Goal: Navigation & Orientation: Find specific page/section

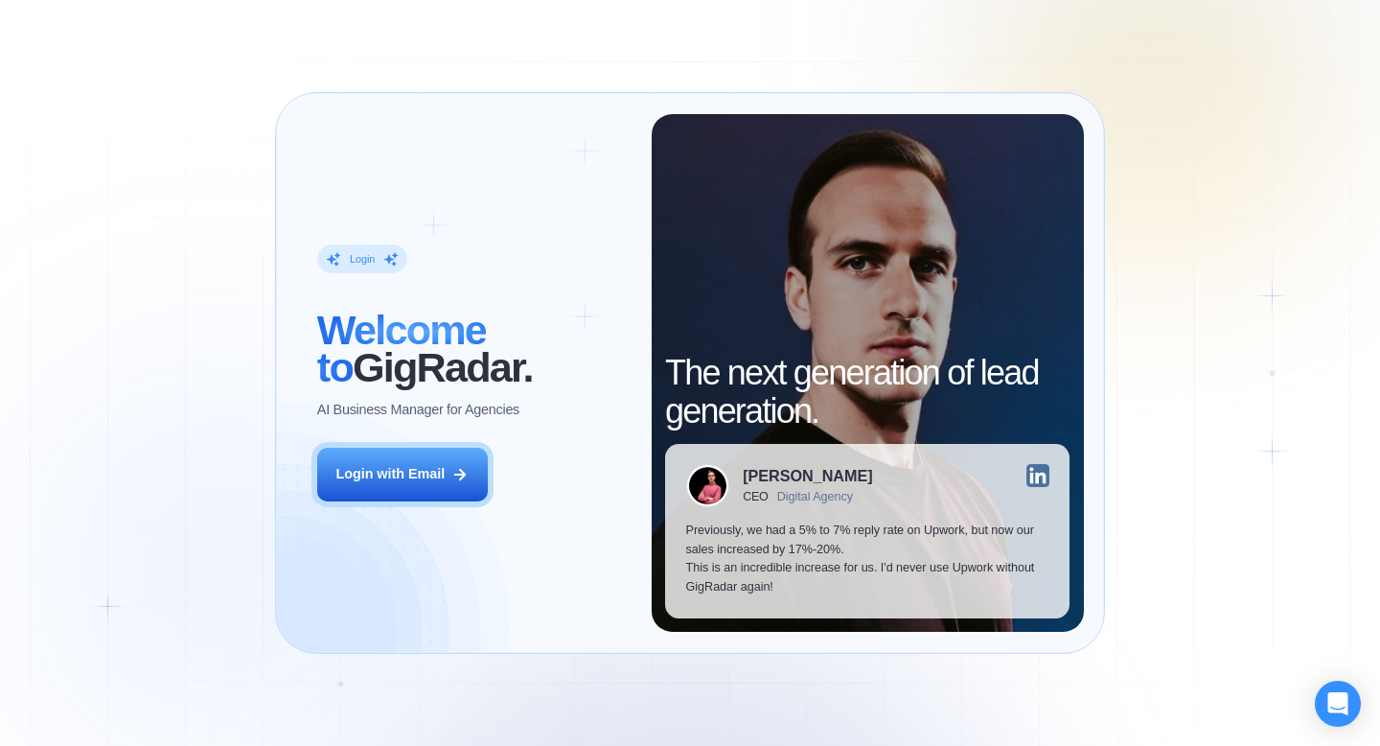
click at [390, 502] on div "Login ‍ Welcome to GigRadar. AI Business Manager for Agencies Login with Email" at bounding box center [473, 373] width 355 height 518
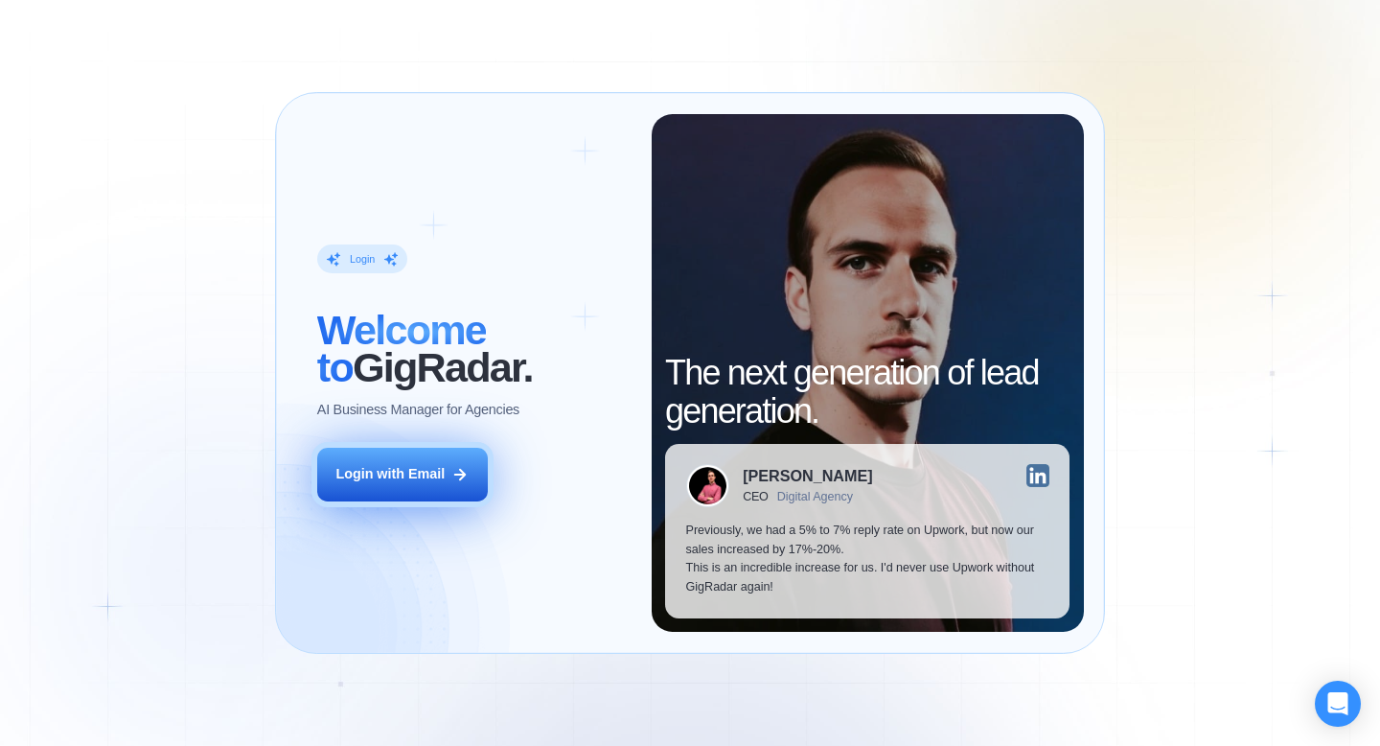
click at [381, 470] on div "Login with Email" at bounding box center [389, 474] width 109 height 19
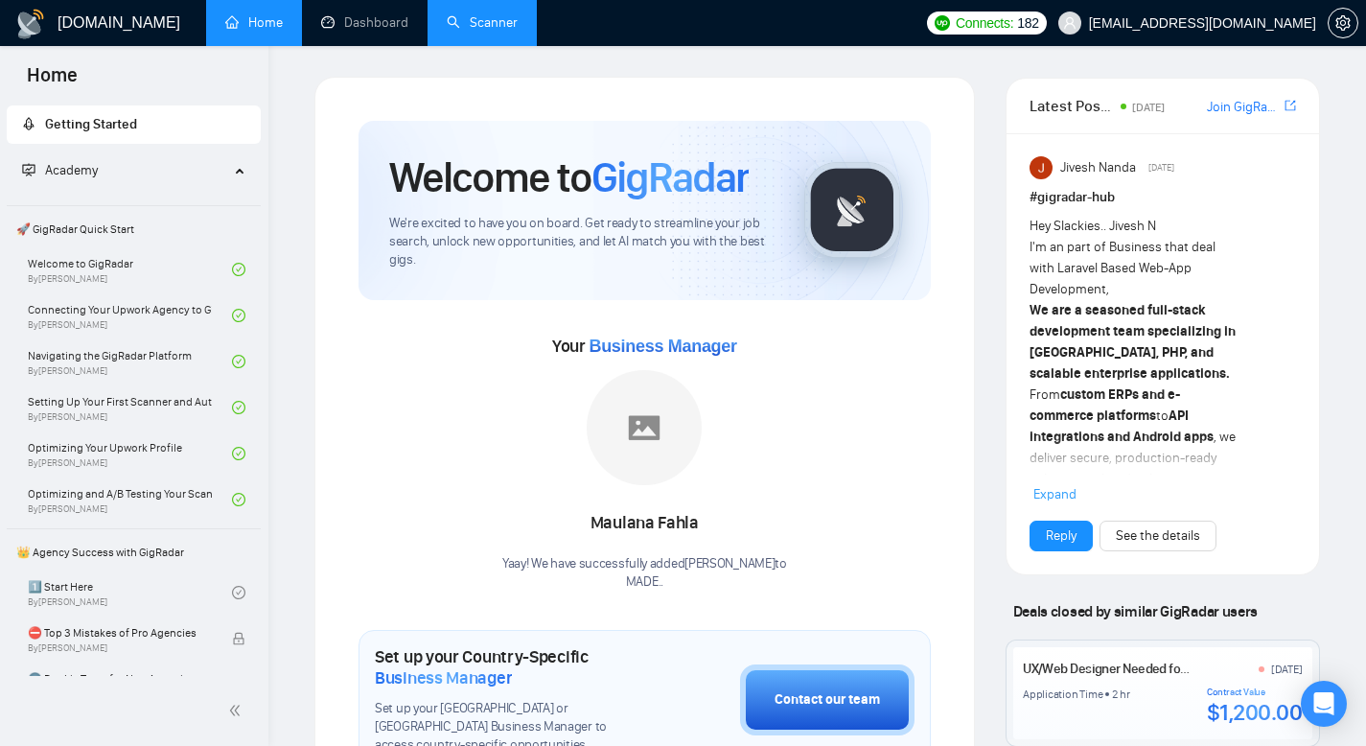
click at [503, 14] on link "Scanner" at bounding box center [482, 22] width 71 height 16
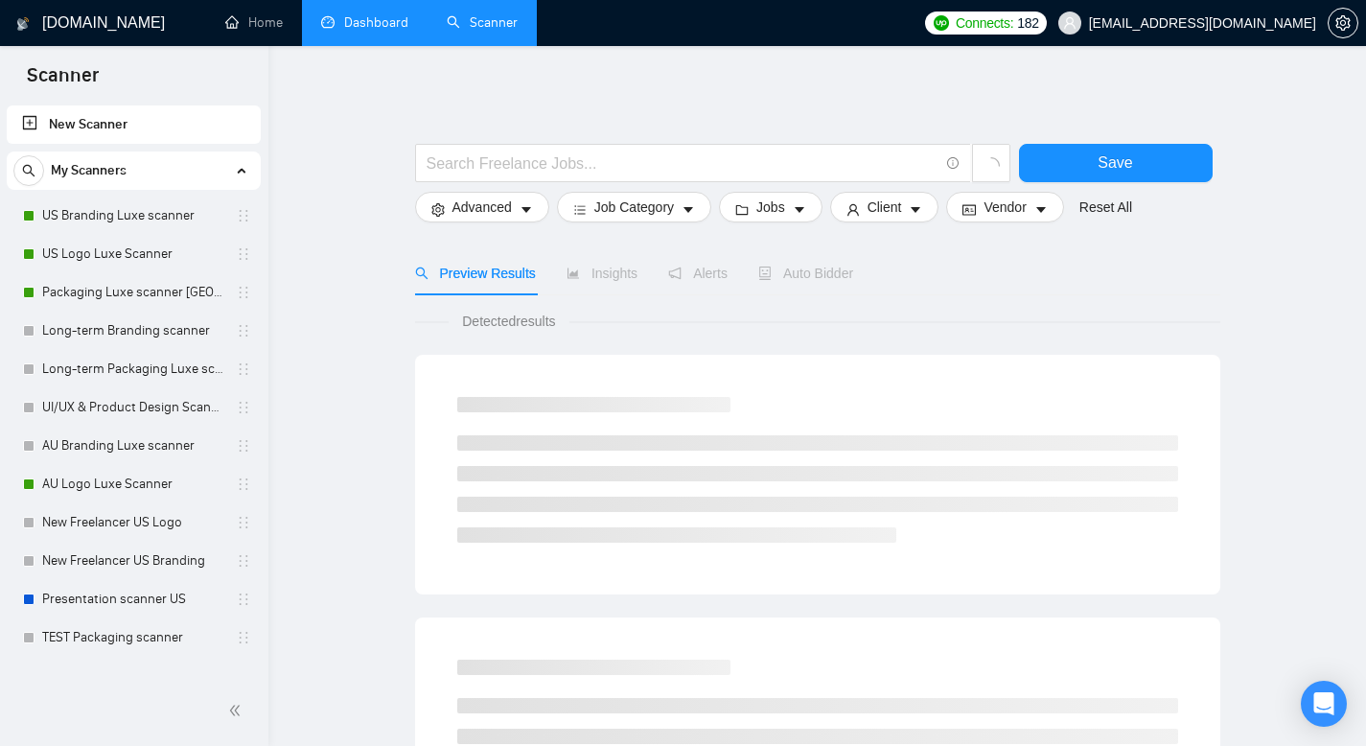
click at [340, 29] on link "Dashboard" at bounding box center [364, 22] width 87 height 16
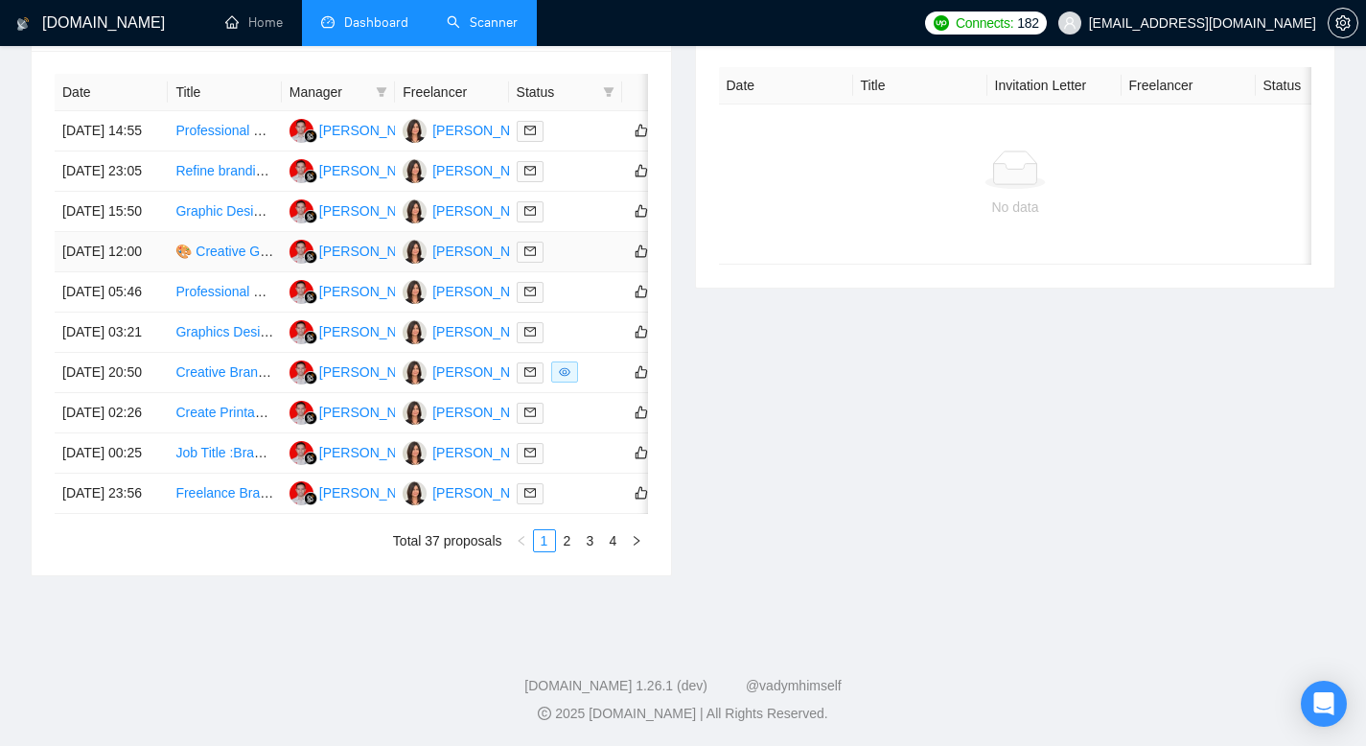
scroll to position [824, 0]
